Goal: Information Seeking & Learning: Learn about a topic

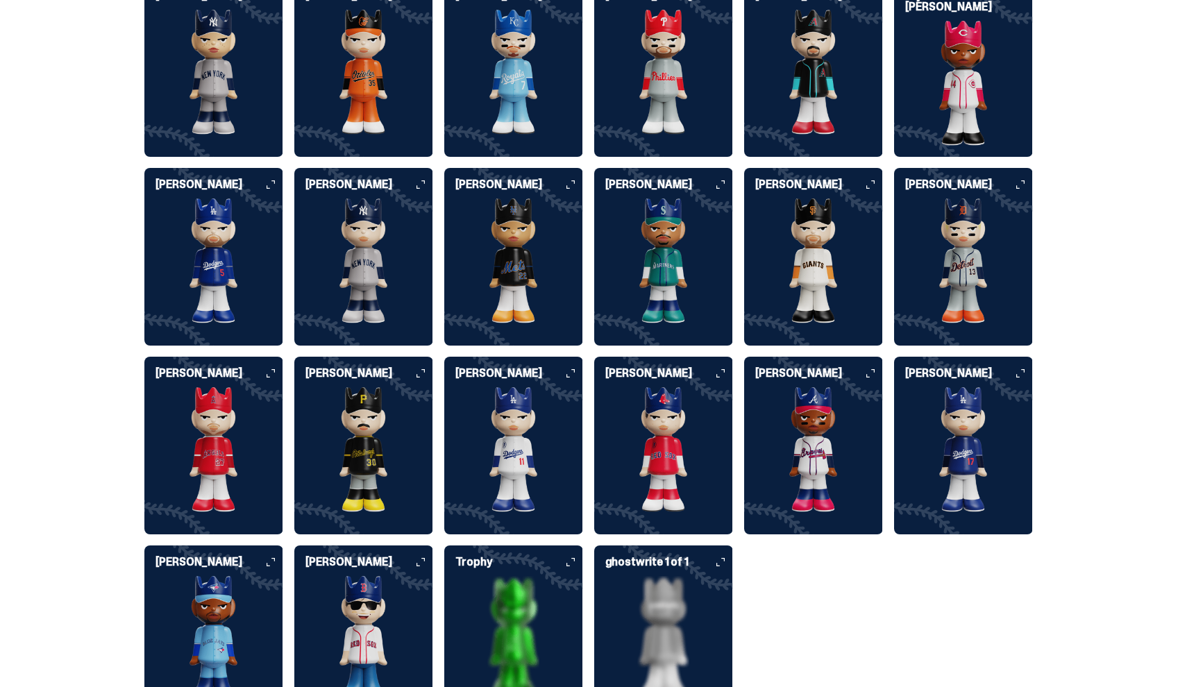
scroll to position [3615, 0]
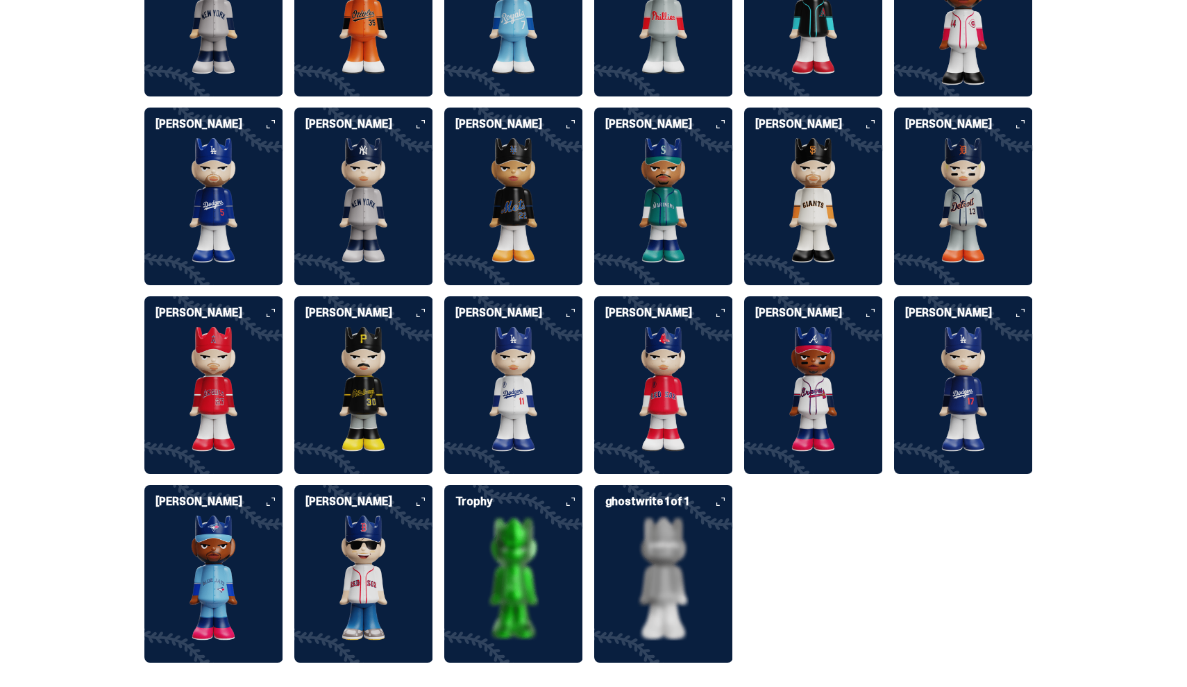
click at [517, 570] on img at bounding box center [513, 578] width 139 height 125
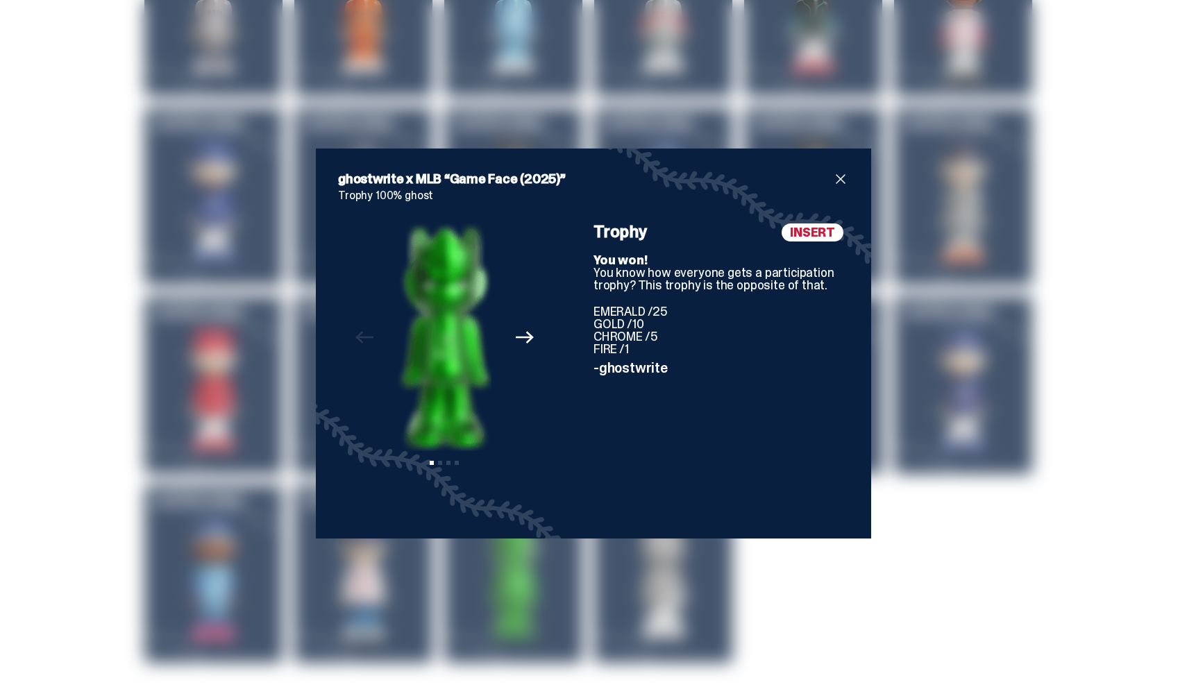
click at [842, 177] on span "close" at bounding box center [840, 179] width 17 height 17
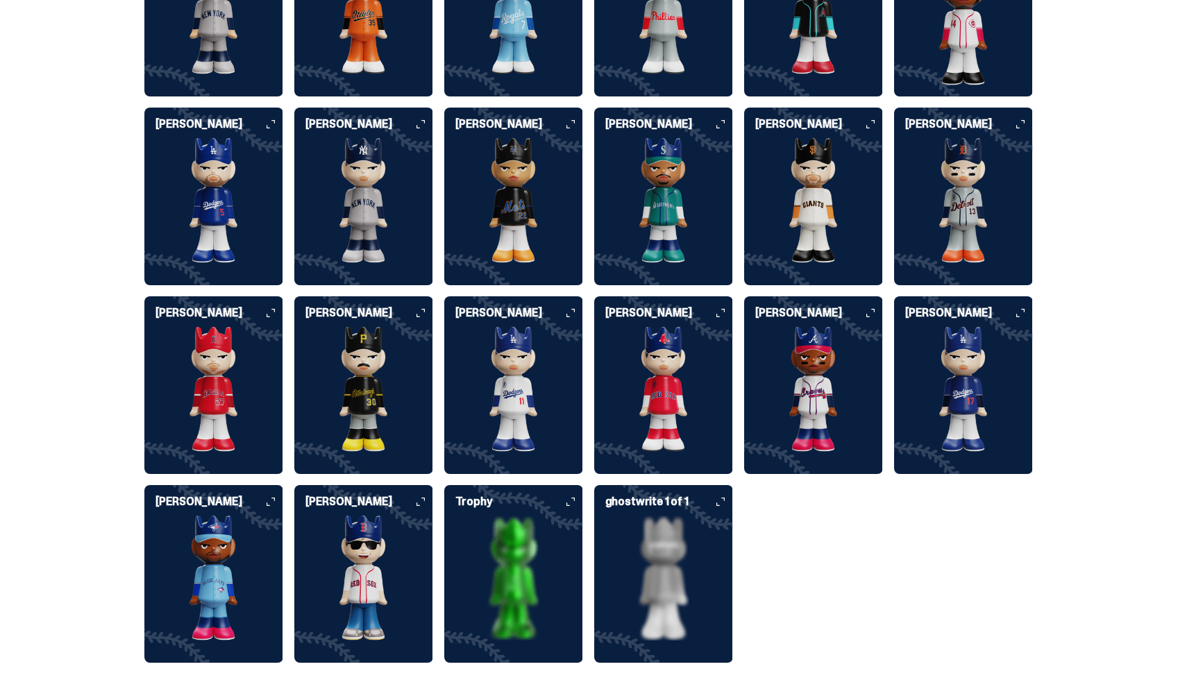
click at [701, 567] on img at bounding box center [663, 578] width 139 height 125
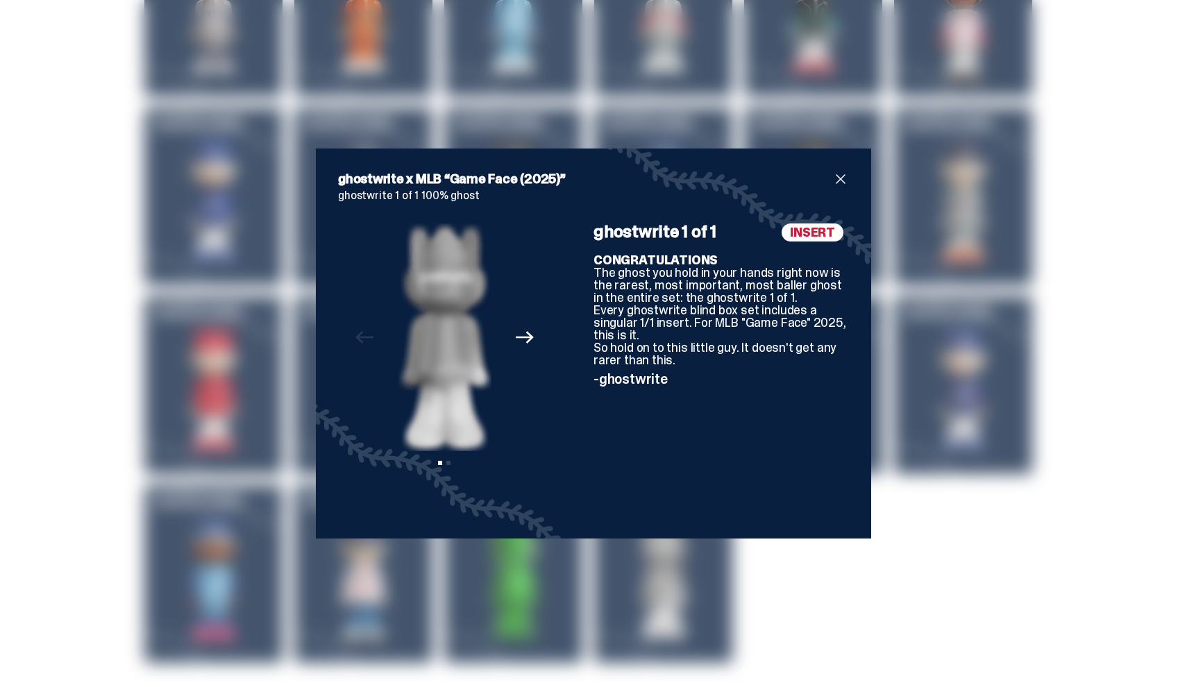
click at [854, 151] on div "ghostwrite x MLB “Game Face (2025)” ghostwrite 1 of 1 100% ghost Previous Next …" at bounding box center [593, 344] width 555 height 390
click at [854, 174] on div "ghostwrite x MLB “Game Face (2025)” ghostwrite 1 of 1 100% ghost Previous Next …" at bounding box center [593, 344] width 555 height 390
click at [833, 173] on span "close" at bounding box center [840, 179] width 17 height 17
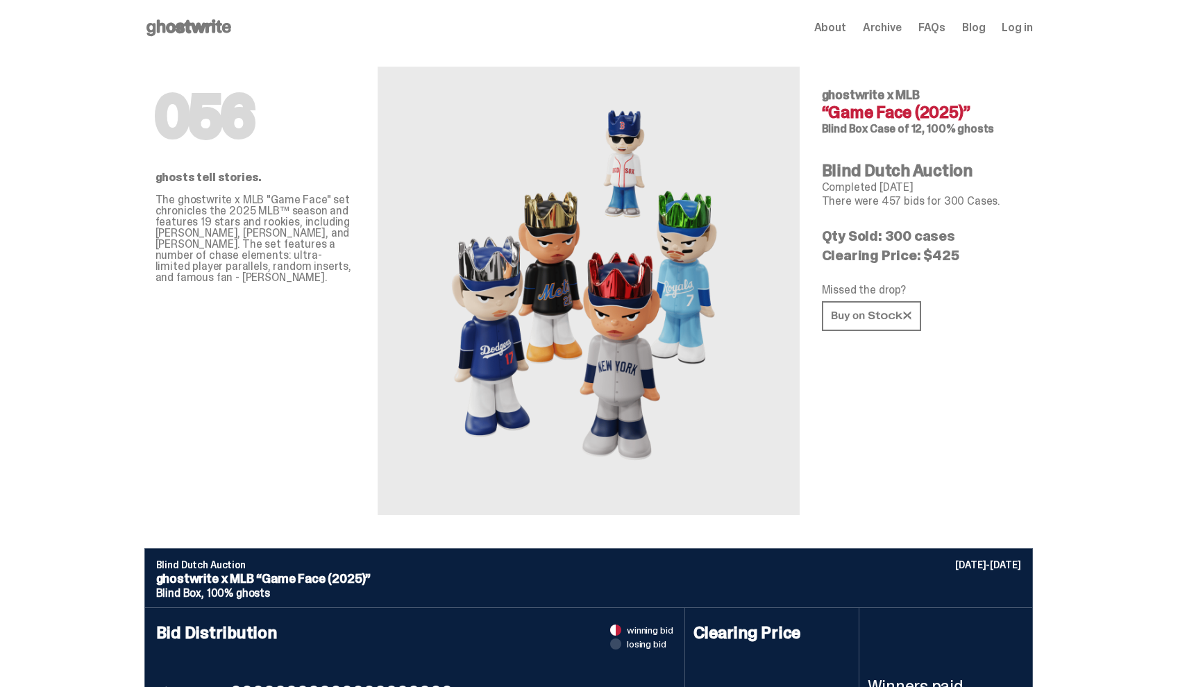
scroll to position [0, 0]
drag, startPoint x: 996, startPoint y: 199, endPoint x: 855, endPoint y: 189, distance: 141.3
click at [855, 189] on div "056 ghostwrite x MLB “Game Face (2025)” Blind Box Case of 12, 100% ghosts Blind…" at bounding box center [922, 286] width 200 height 460
click at [855, 189] on p "Completed [DATE]" at bounding box center [922, 187] width 200 height 11
click at [897, 191] on p "Completed [DATE]" at bounding box center [922, 187] width 200 height 11
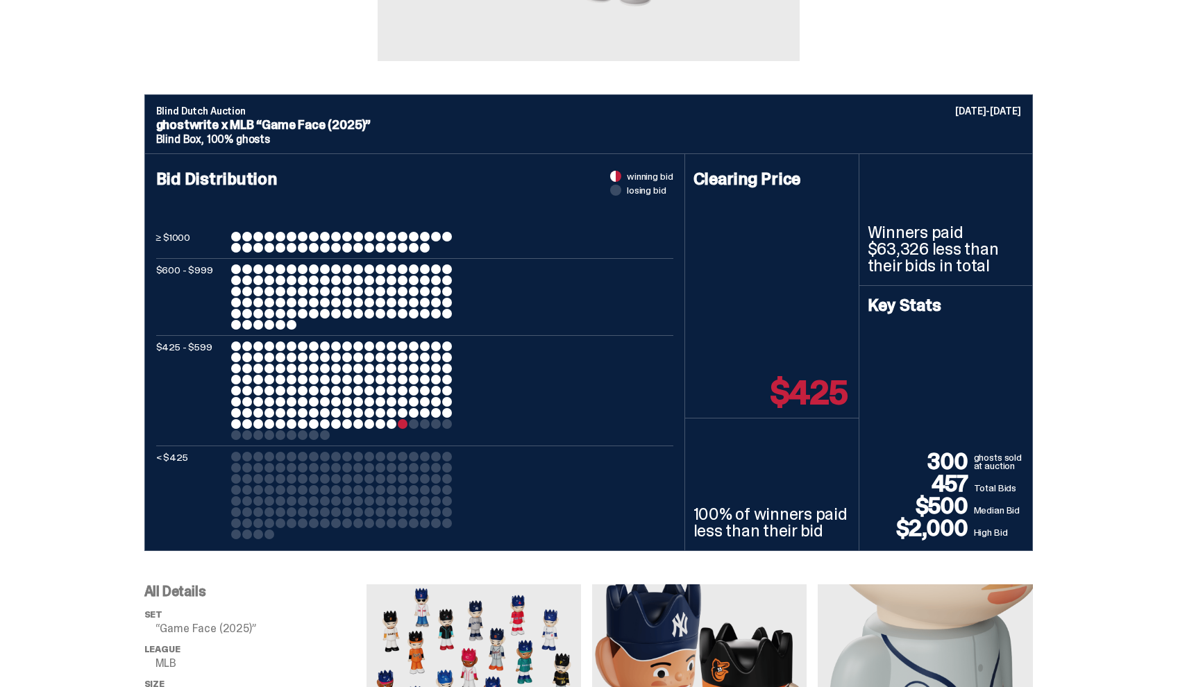
scroll to position [455, 0]
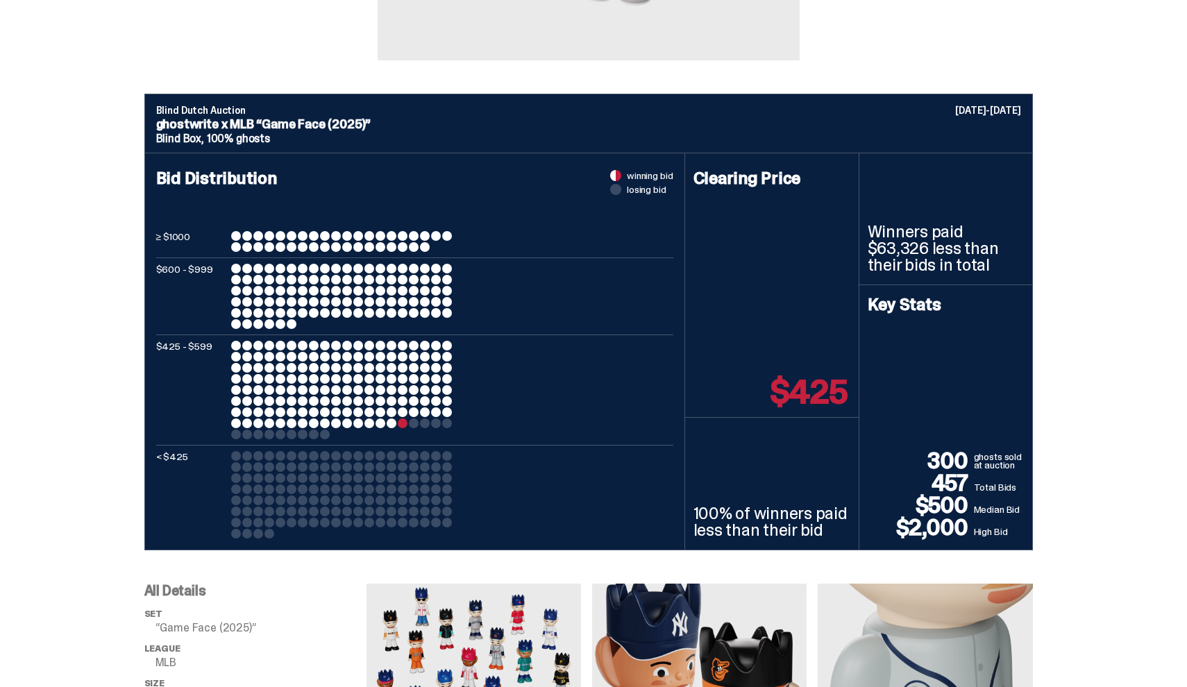
click at [285, 264] on div at bounding box center [281, 269] width 10 height 10
click at [358, 264] on div at bounding box center [342, 296] width 222 height 65
click at [334, 438] on div at bounding box center [342, 390] width 222 height 99
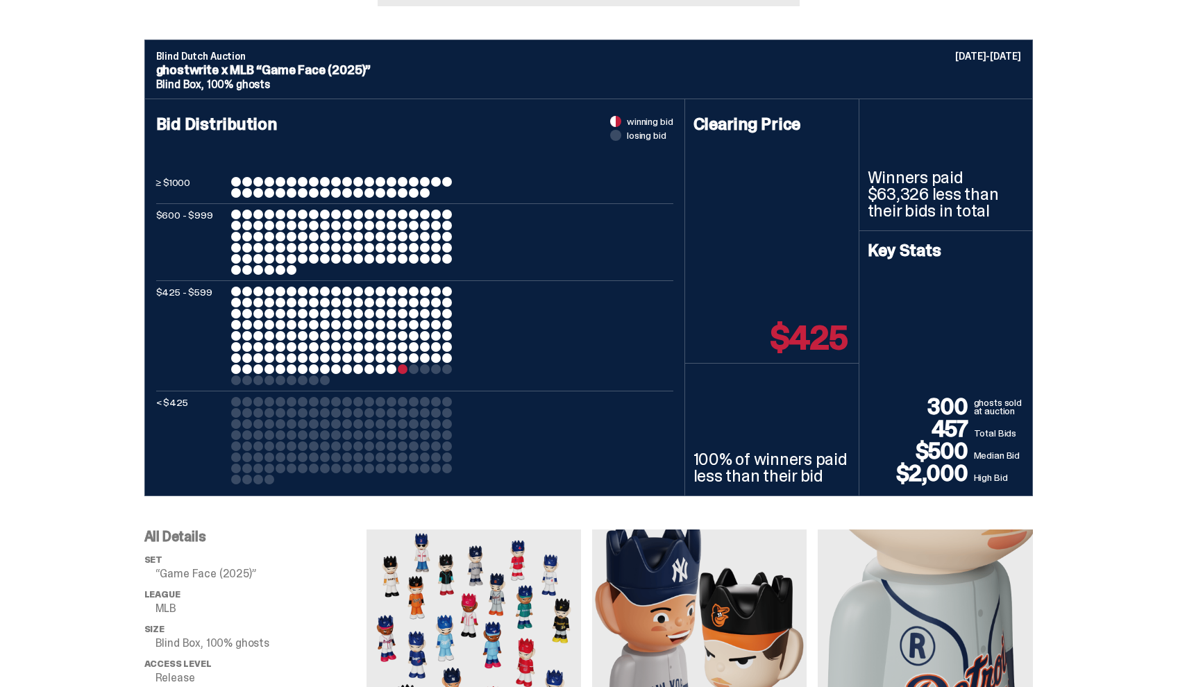
scroll to position [510, 0]
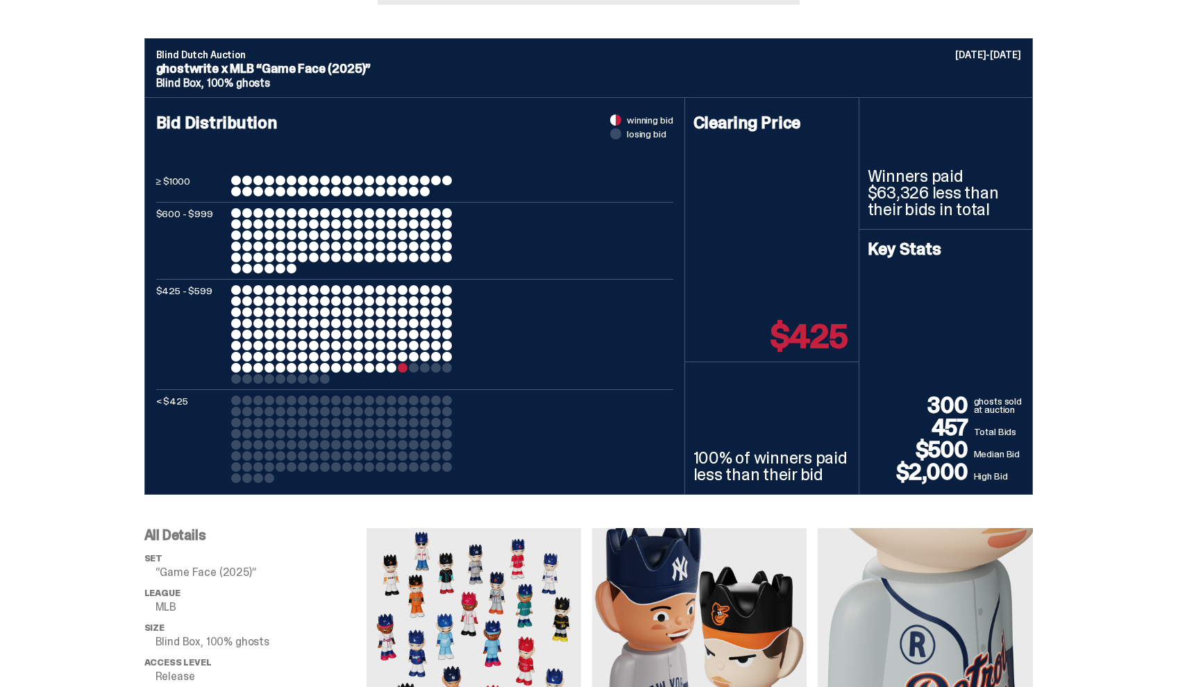
drag, startPoint x: 439, startPoint y: 187, endPoint x: 275, endPoint y: 185, distance: 164.6
click at [275, 185] on div at bounding box center [342, 186] width 222 height 21
drag, startPoint x: 230, startPoint y: 176, endPoint x: 303, endPoint y: 185, distance: 73.5
click at [303, 185] on div "≥ $1000" at bounding box center [414, 186] width 517 height 21
click at [303, 185] on div at bounding box center [342, 186] width 222 height 21
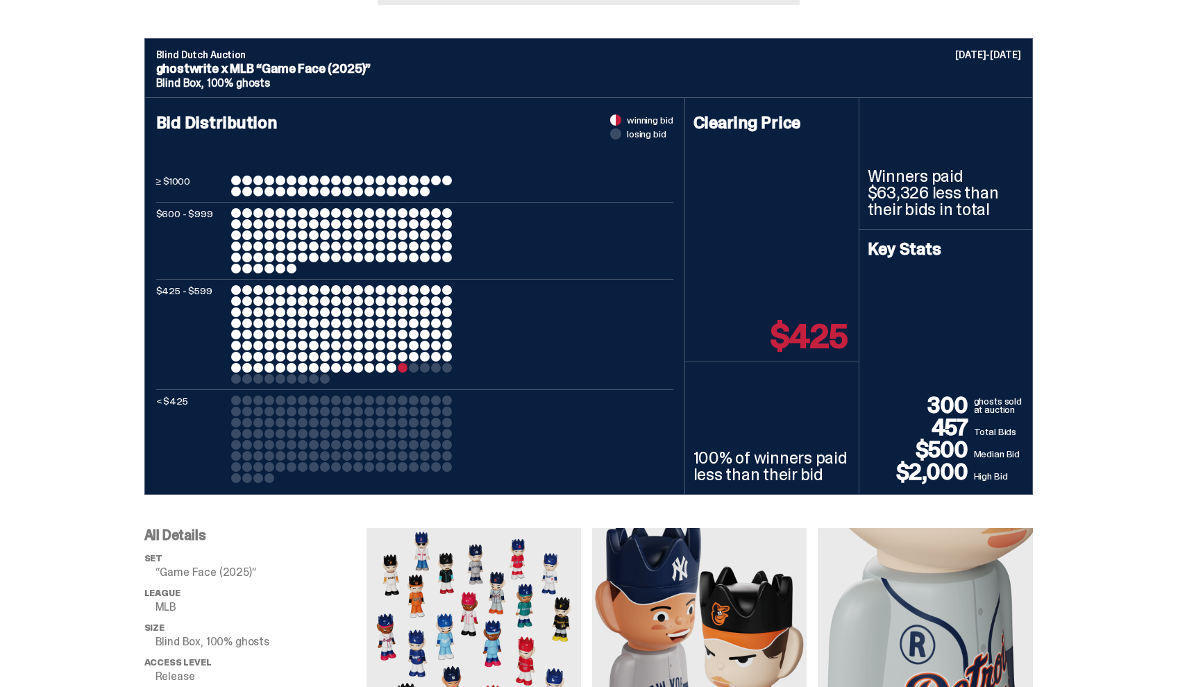
click at [448, 194] on div at bounding box center [342, 186] width 222 height 21
drag, startPoint x: 308, startPoint y: 273, endPoint x: 233, endPoint y: 224, distance: 89.7
click at [233, 223] on div "$600 - $999" at bounding box center [414, 240] width 517 height 65
click at [233, 224] on div "$600 - $999" at bounding box center [414, 240] width 517 height 65
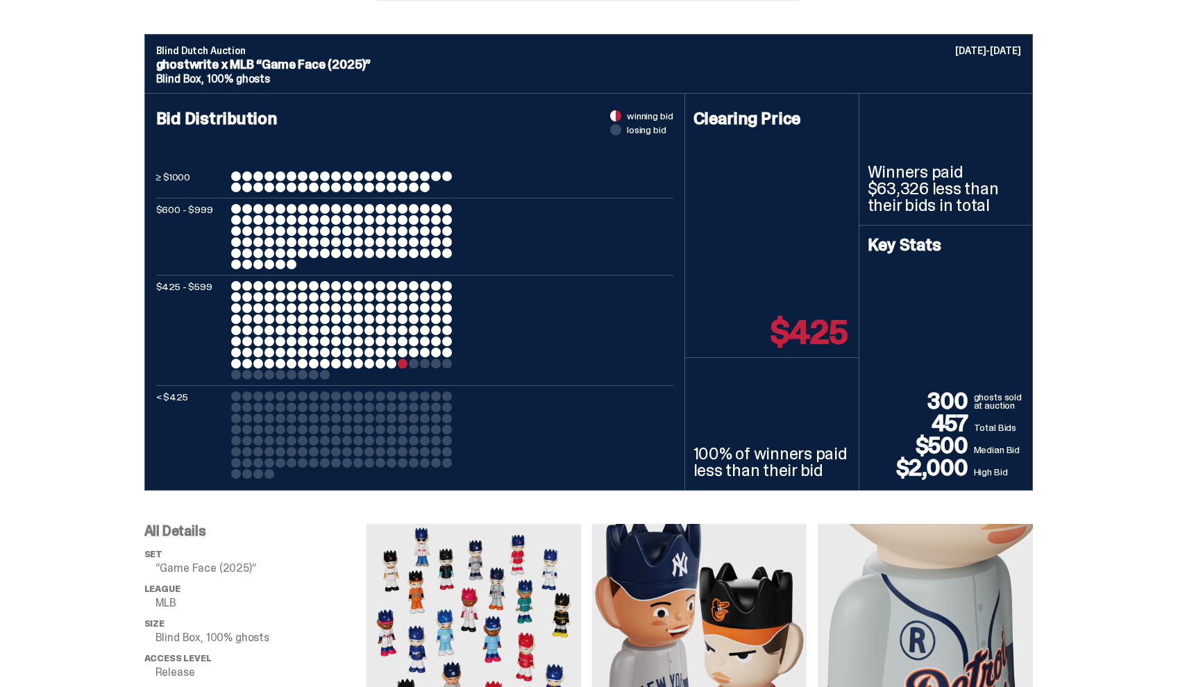
click at [414, 367] on div at bounding box center [342, 330] width 222 height 99
click at [413, 367] on div at bounding box center [342, 330] width 222 height 99
click at [769, 357] on div "Clearing Price $425" at bounding box center [772, 226] width 174 height 265
